Goal: Information Seeking & Learning: Learn about a topic

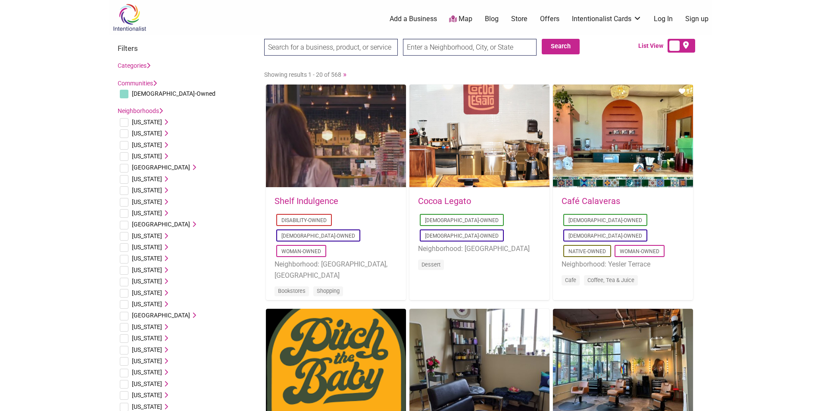
click at [309, 44] on input "search" at bounding box center [331, 47] width 134 height 17
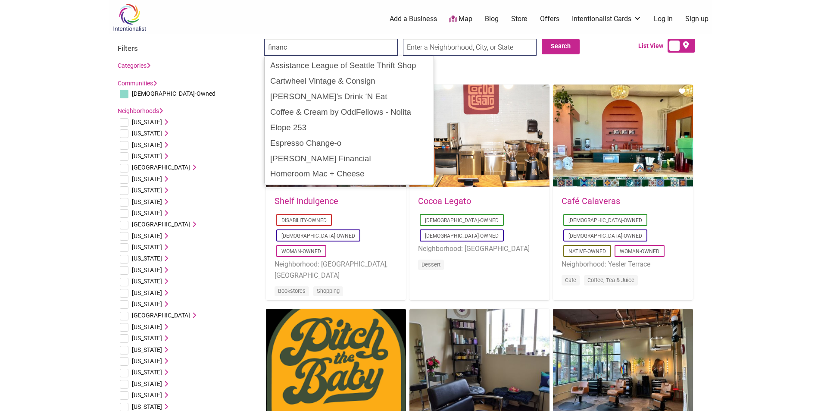
type input "finance"
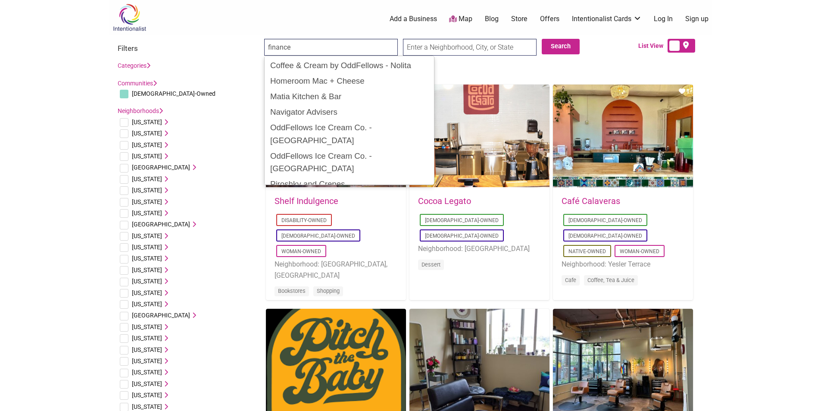
drag, startPoint x: 320, startPoint y: 49, endPoint x: 254, endPoint y: 41, distance: 67.3
click at [254, 41] on div "finance Search Search List View" at bounding box center [411, 49] width 604 height 31
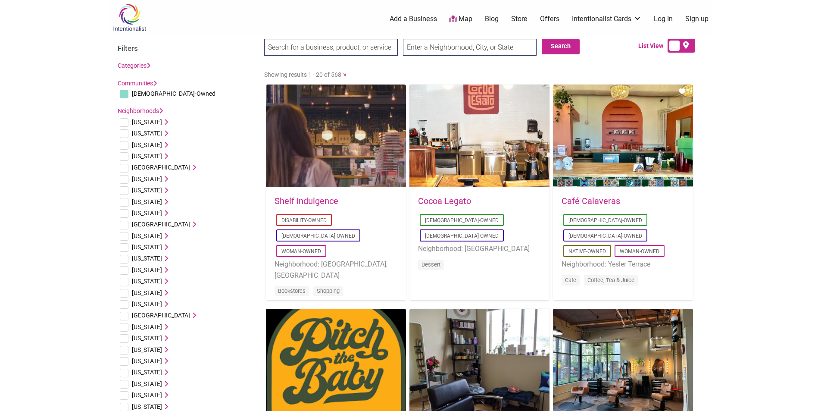
click at [143, 66] on link "Categories" at bounding box center [134, 65] width 33 height 7
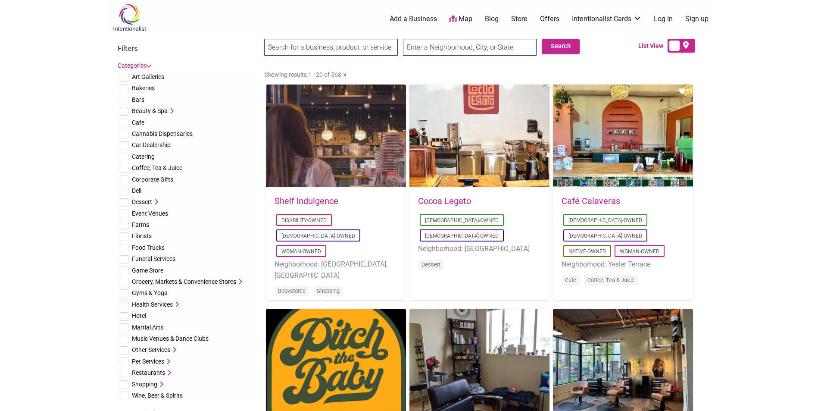
click at [125, 153] on input "checkbox" at bounding box center [124, 157] width 9 height 9
checkbox input "true"
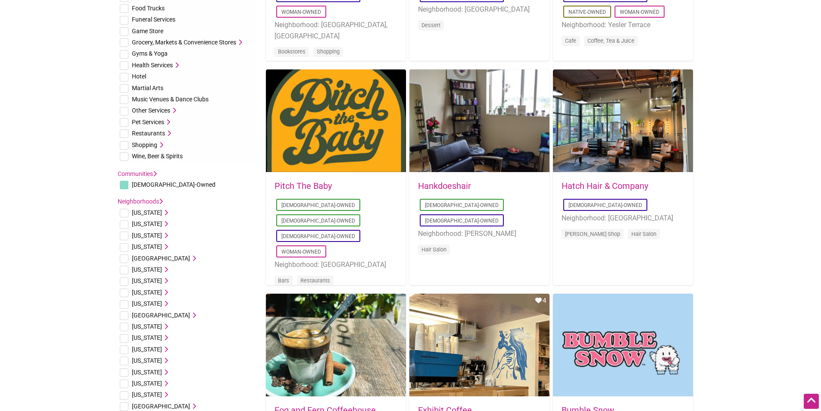
scroll to position [302, 0]
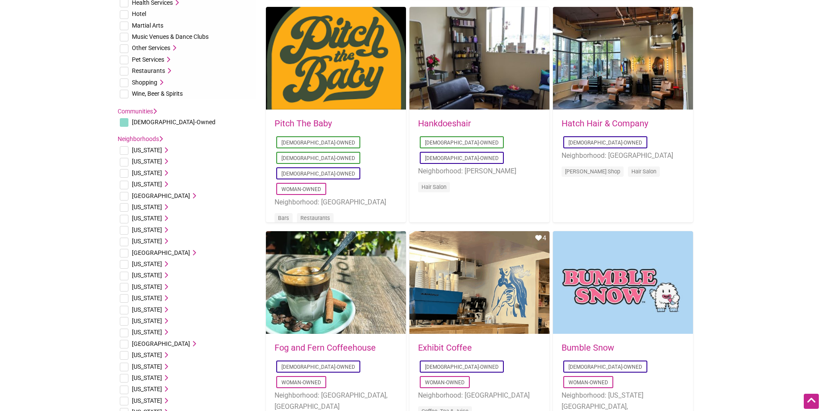
click at [125, 241] on input "checkbox" at bounding box center [124, 242] width 9 height 9
checkbox input "true"
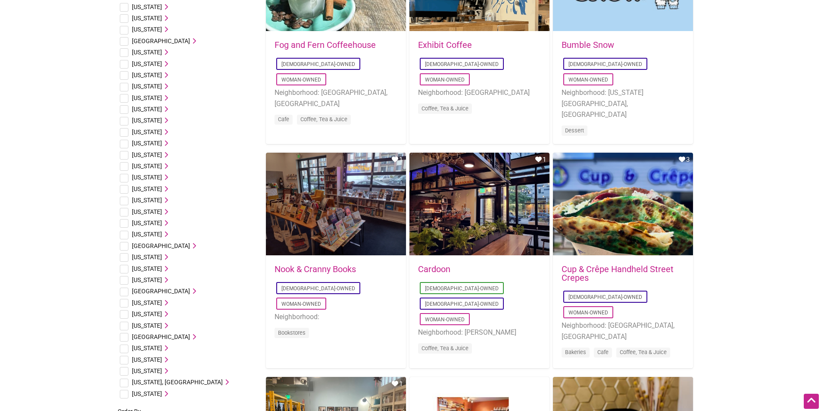
scroll to position [733, 0]
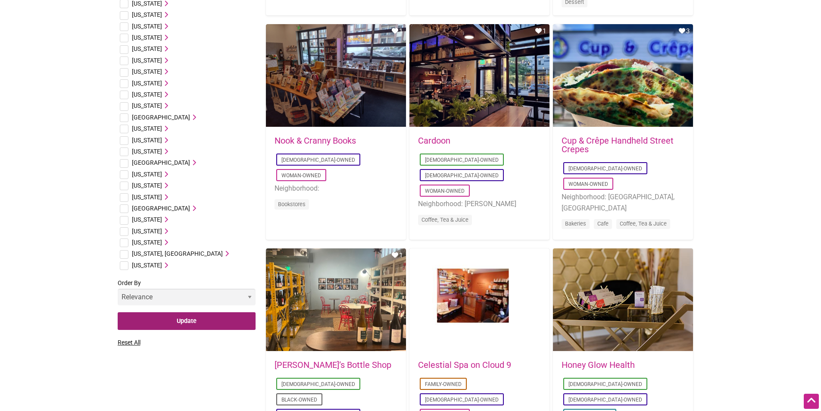
click at [183, 320] on input "Update" at bounding box center [187, 321] width 138 height 18
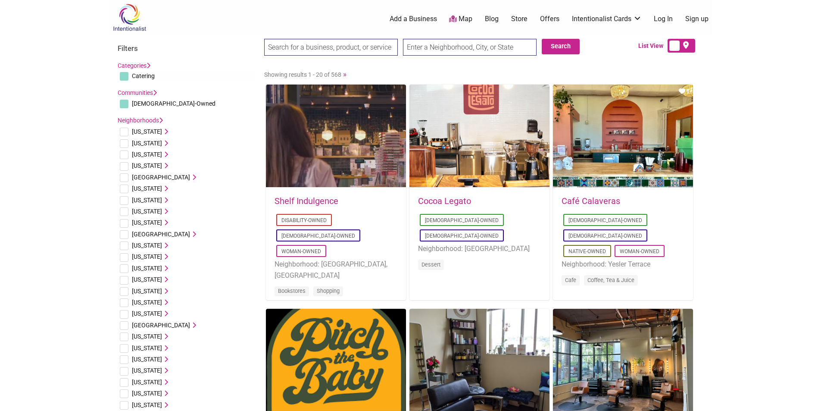
click at [128, 279] on input "checkbox" at bounding box center [124, 280] width 9 height 9
checkbox input "true"
click at [146, 66] on link "Categories" at bounding box center [134, 65] width 33 height 7
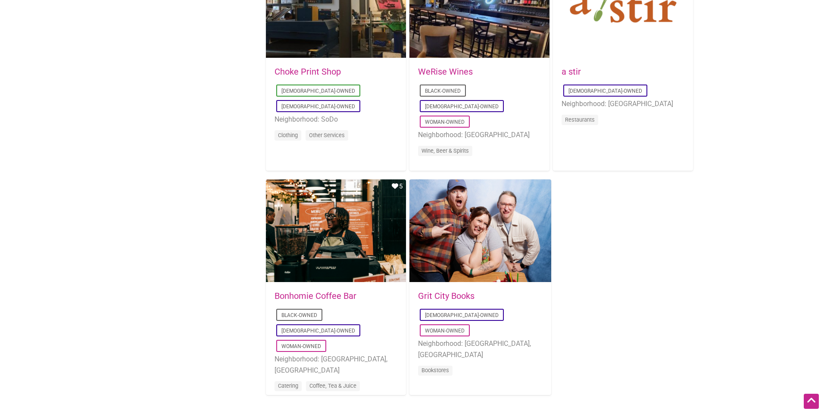
scroll to position [1466, 0]
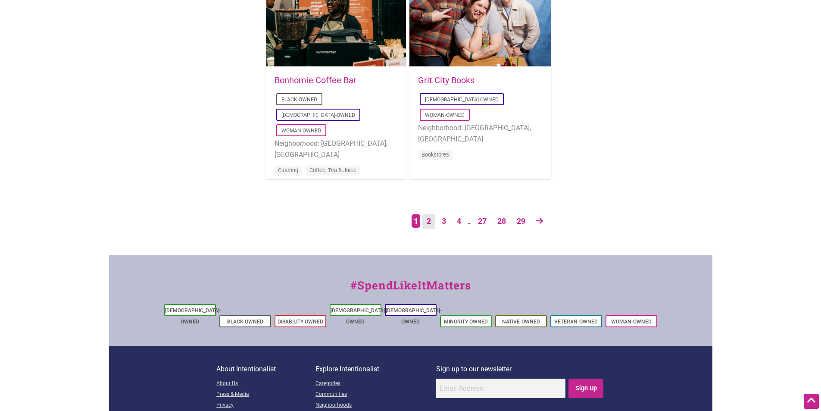
click at [423, 218] on link "2" at bounding box center [429, 221] width 13 height 15
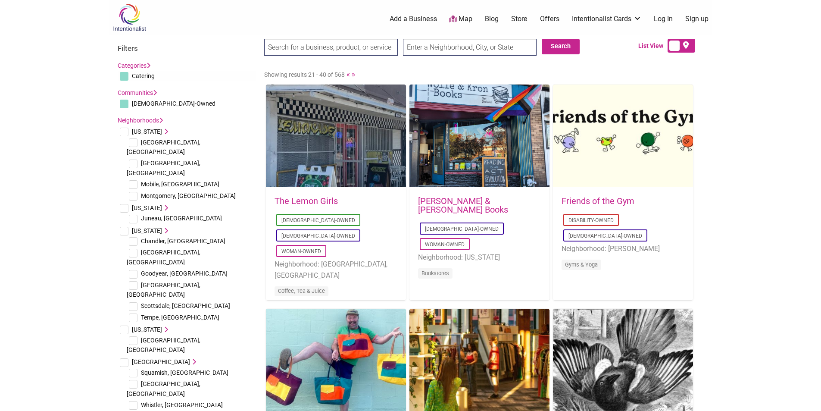
click at [331, 204] on link "The Lemon Girls" at bounding box center [306, 201] width 63 height 10
